Goal: Check status: Check status

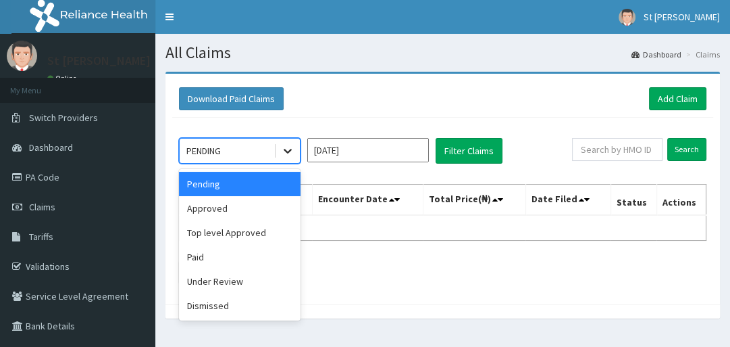
click at [276, 149] on div at bounding box center [288, 151] width 24 height 24
click at [247, 208] on div "Approved" at bounding box center [240, 208] width 122 height 24
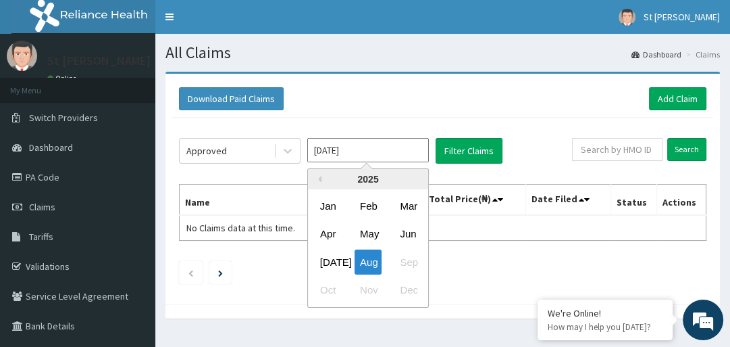
click at [362, 152] on input "[DATE]" at bounding box center [368, 150] width 122 height 24
click at [406, 228] on div "Jun" at bounding box center [408, 234] width 27 height 25
type input "[DATE]"
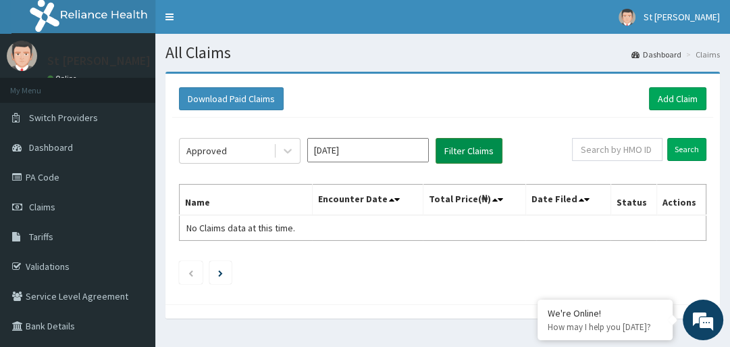
click at [470, 146] on button "Filter Claims" at bounding box center [469, 151] width 67 height 26
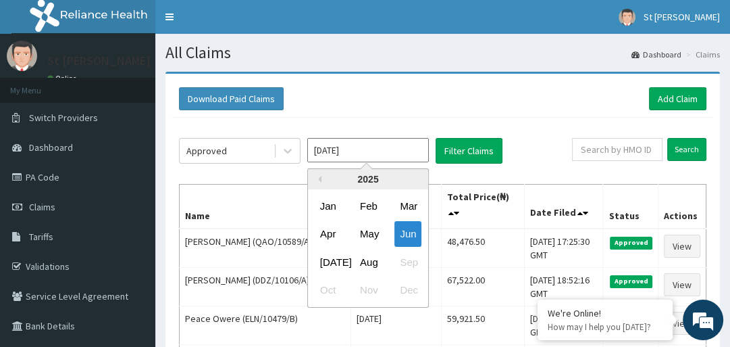
click at [345, 154] on input "[DATE]" at bounding box center [368, 150] width 122 height 24
click at [325, 257] on div "[DATE]" at bounding box center [328, 261] width 27 height 25
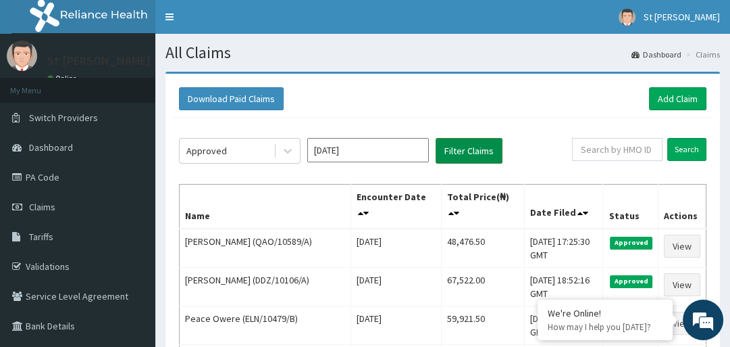
click at [455, 149] on button "Filter Claims" at bounding box center [469, 151] width 67 height 26
click at [457, 146] on button "Filter Claims" at bounding box center [469, 151] width 67 height 26
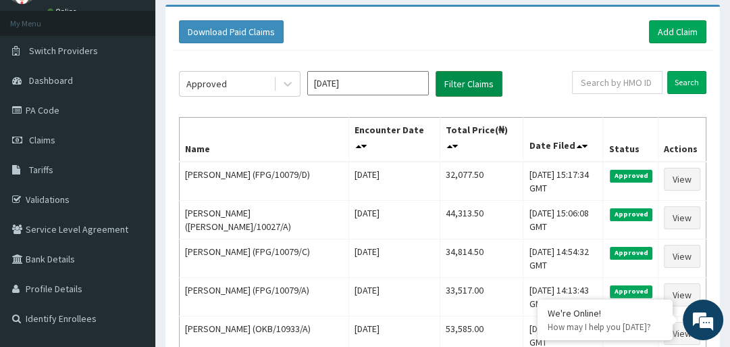
scroll to position [65, 0]
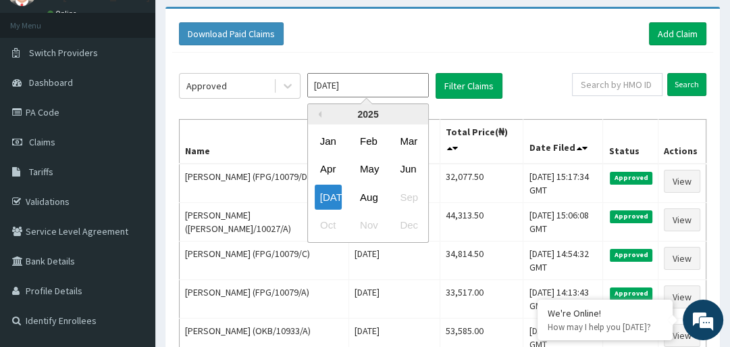
click at [370, 86] on input "[DATE]" at bounding box center [368, 85] width 122 height 24
click at [365, 191] on div "Aug" at bounding box center [368, 196] width 27 height 25
type input "[DATE]"
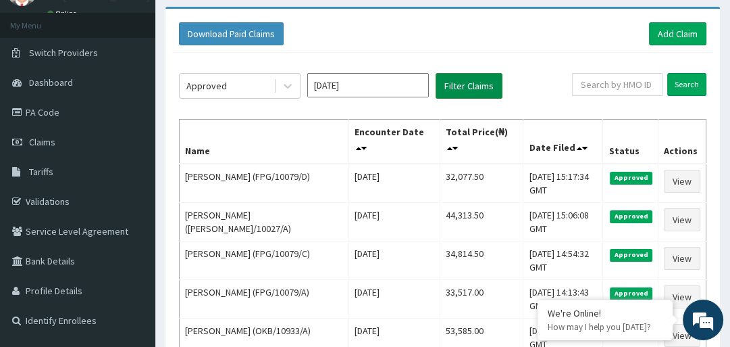
click at [473, 84] on button "Filter Claims" at bounding box center [469, 86] width 67 height 26
